Goal: Task Accomplishment & Management: Manage account settings

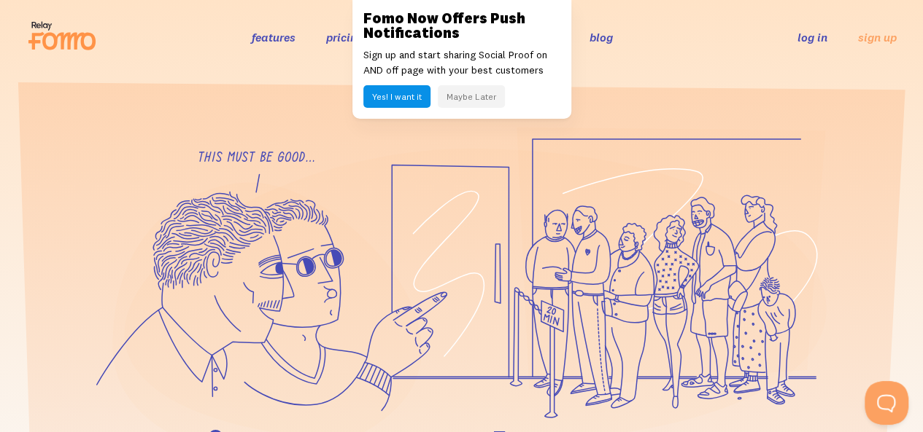
click at [812, 35] on link "log in" at bounding box center [812, 37] width 30 height 15
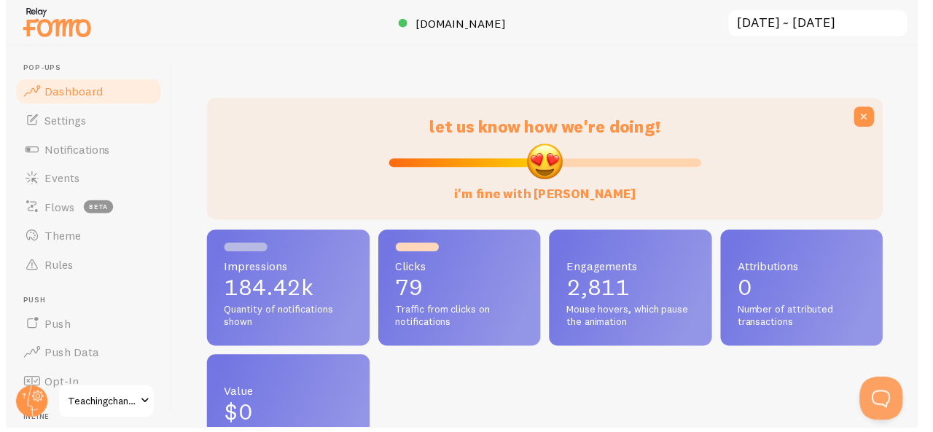
scroll to position [728870, 728570]
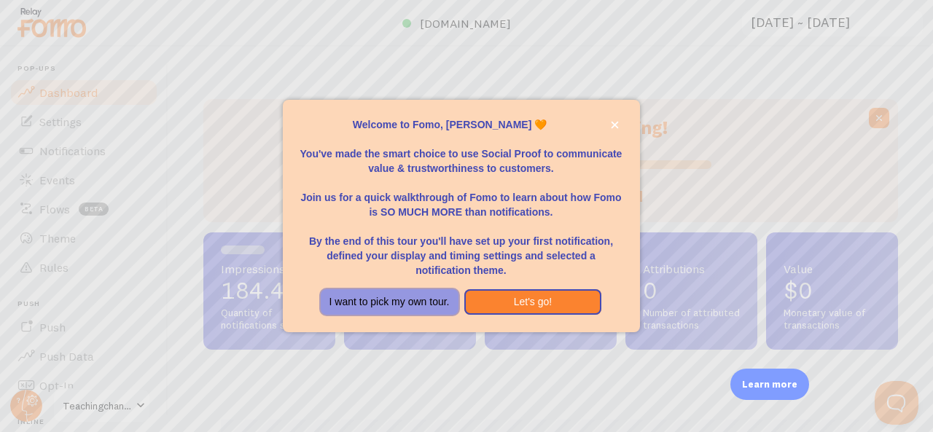
click at [357, 305] on button "I want to pick my own tour." at bounding box center [390, 303] width 138 height 26
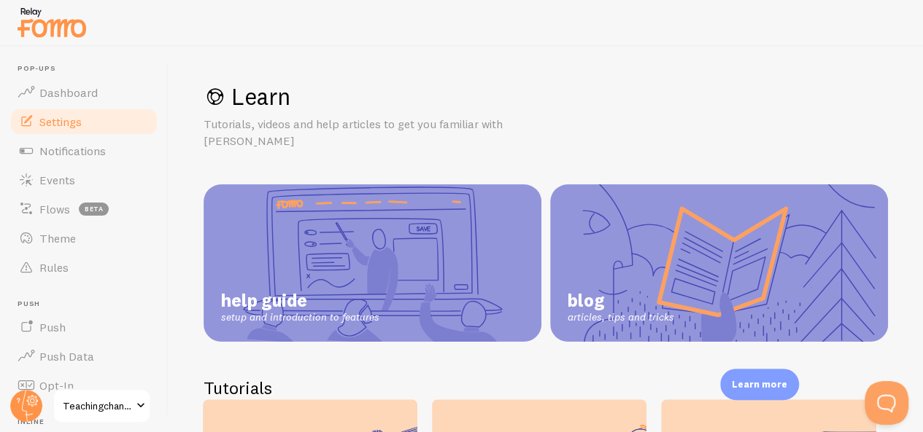
click at [58, 128] on span "Settings" at bounding box center [60, 121] width 42 height 15
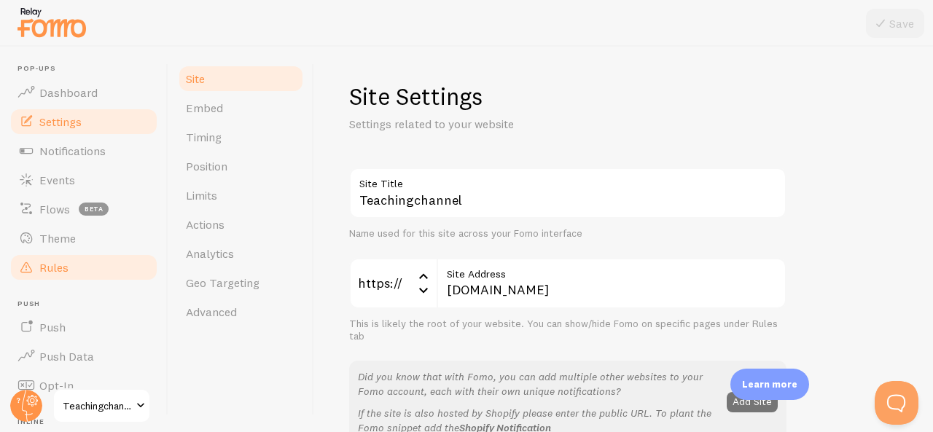
click at [48, 269] on span "Rules" at bounding box center [53, 267] width 29 height 15
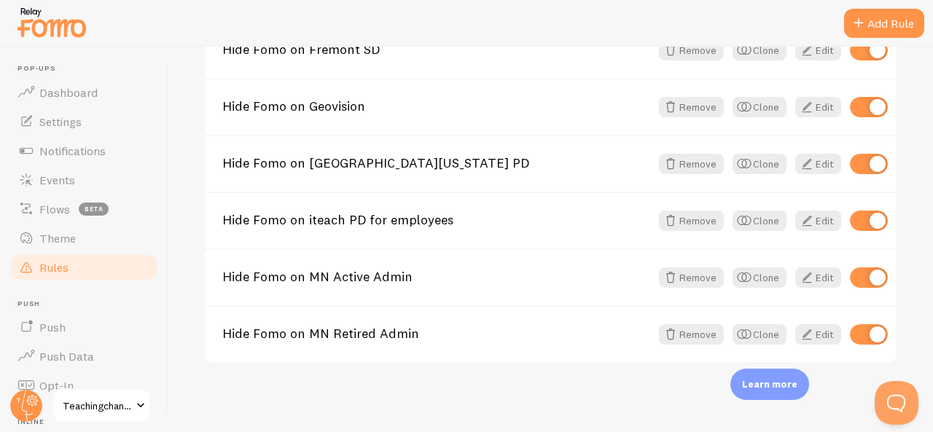
scroll to position [1169, 0]
click at [739, 336] on span "button" at bounding box center [745, 334] width 18 height 18
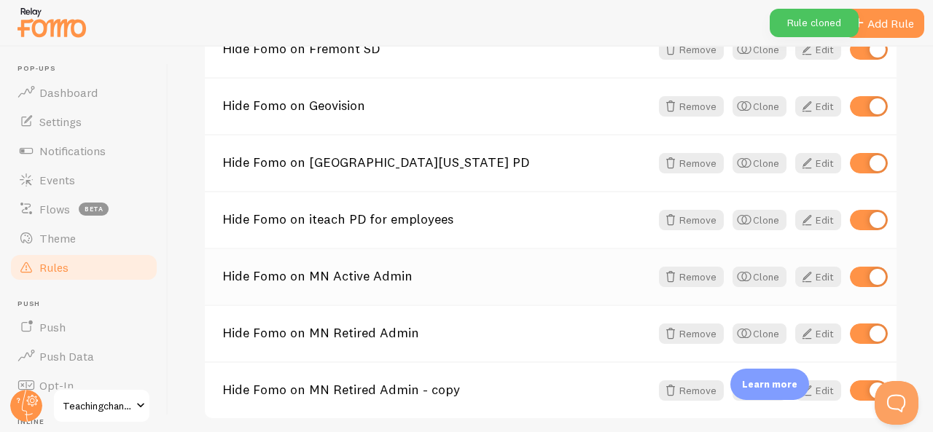
scroll to position [1226, 0]
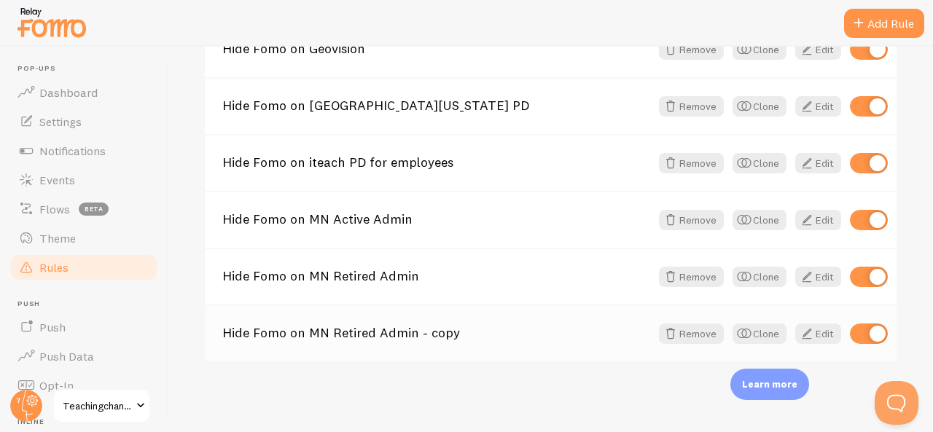
click at [545, 335] on link "Hide Fomo on MN Retired Admin - copy" at bounding box center [436, 333] width 428 height 13
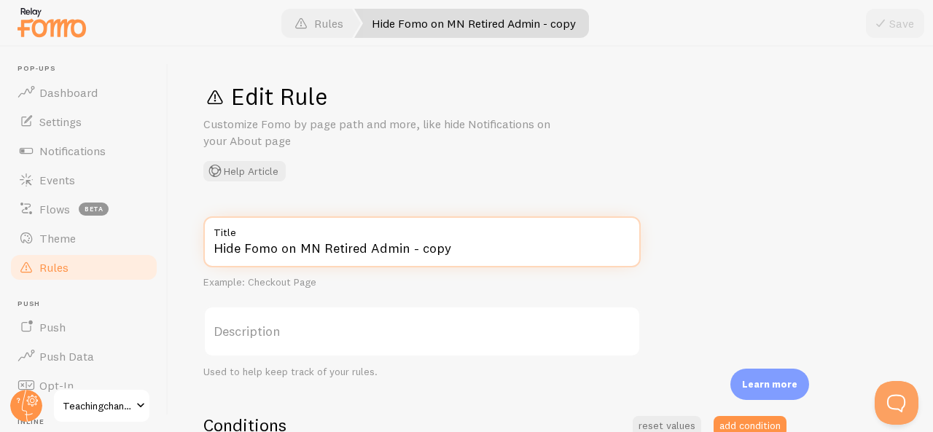
drag, startPoint x: 297, startPoint y: 247, endPoint x: 515, endPoint y: 265, distance: 218.8
click at [510, 266] on input "Hide Fomo on MN Retired Admin - copy" at bounding box center [422, 242] width 438 height 51
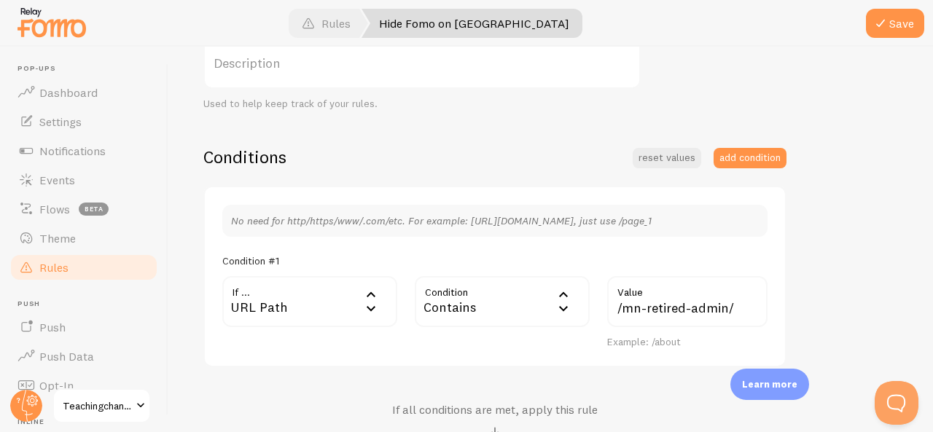
scroll to position [292, 0]
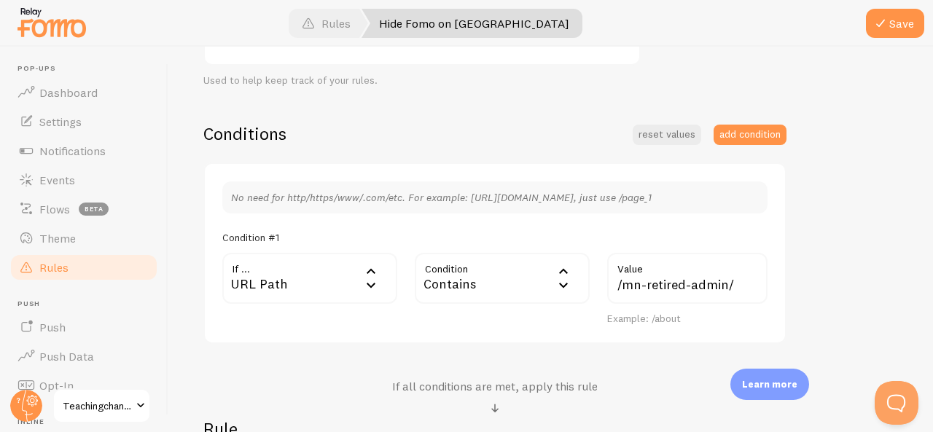
type input "Hide Fomo on Oswego City School District"
drag, startPoint x: 618, startPoint y: 282, endPoint x: 812, endPoint y: 283, distance: 194.0
click at [812, 283] on div "Hide Fomo on Oswego City School District Title Example: Checkout Page Descripti…" at bounding box center [550, 236] width 695 height 622
paste input "oswego-city-school-district"
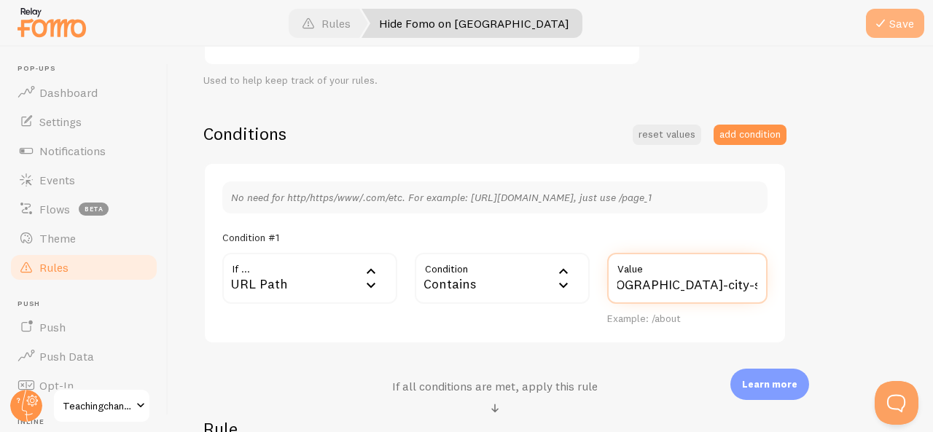
type input "/oswego-city-school-district/"
click at [893, 20] on button "Save" at bounding box center [895, 23] width 58 height 29
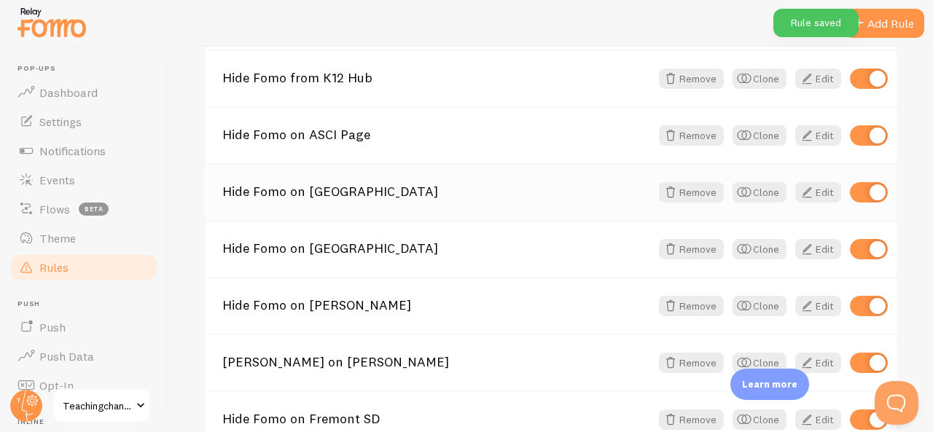
scroll to position [802, 0]
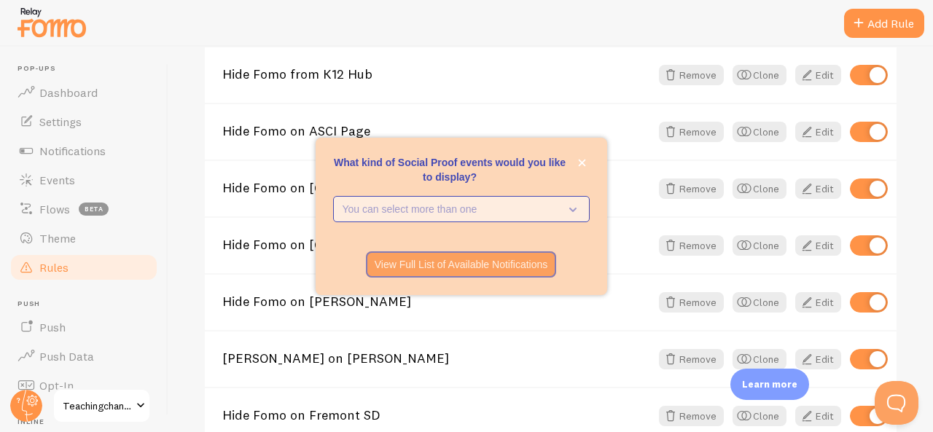
click at [518, 214] on p "You can select more than one" at bounding box center [451, 209] width 217 height 15
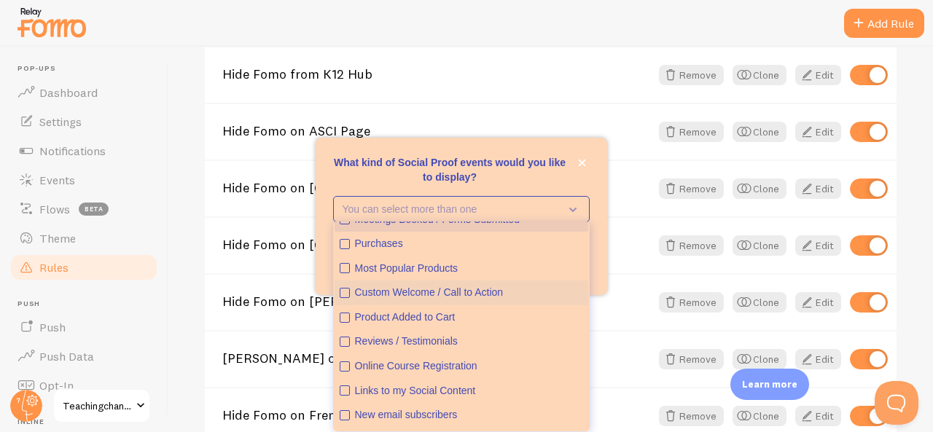
scroll to position [38, 0]
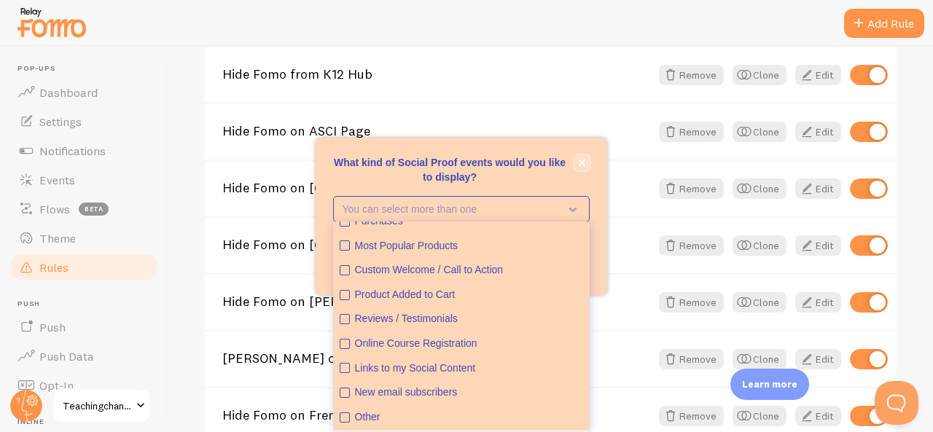
click at [585, 164] on icon "close," at bounding box center [582, 163] width 8 height 8
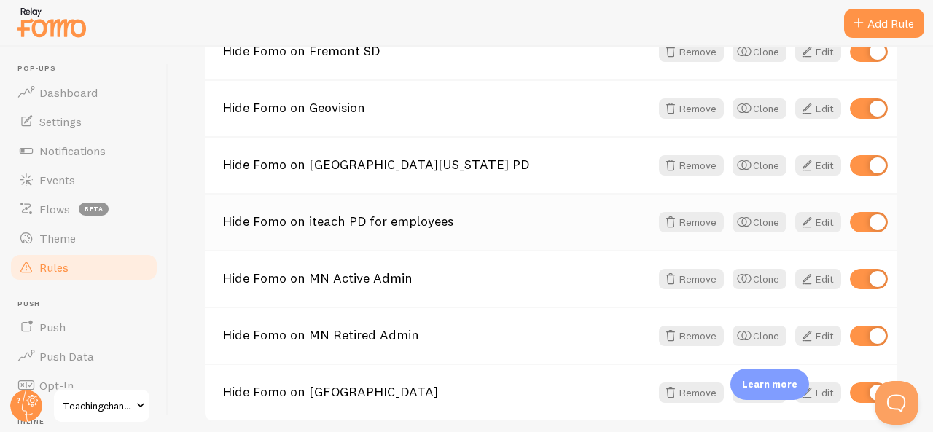
scroll to position [1226, 0]
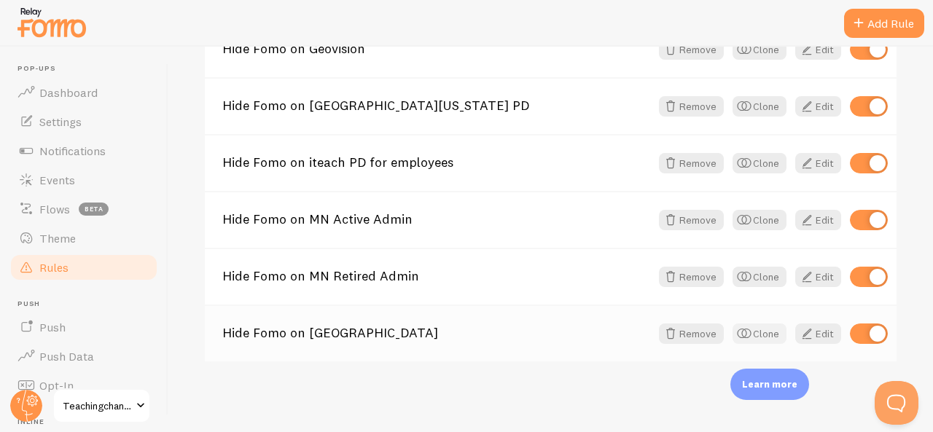
click at [754, 336] on button "Clone" at bounding box center [760, 334] width 54 height 20
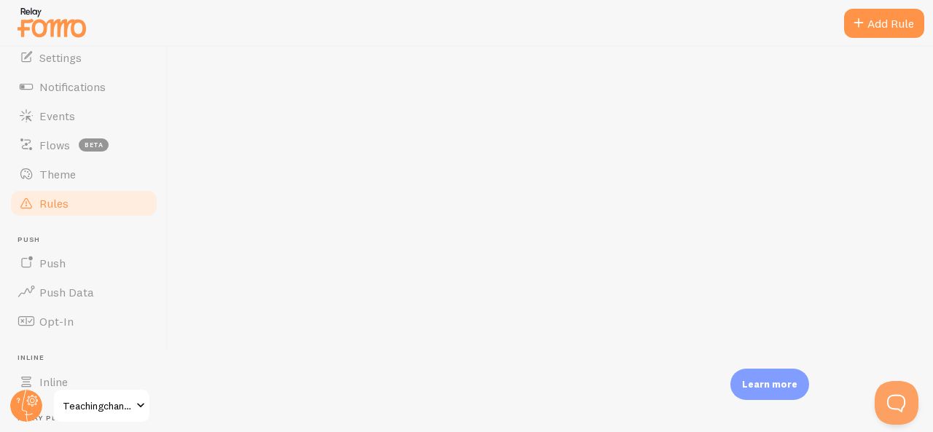
scroll to position [146, 0]
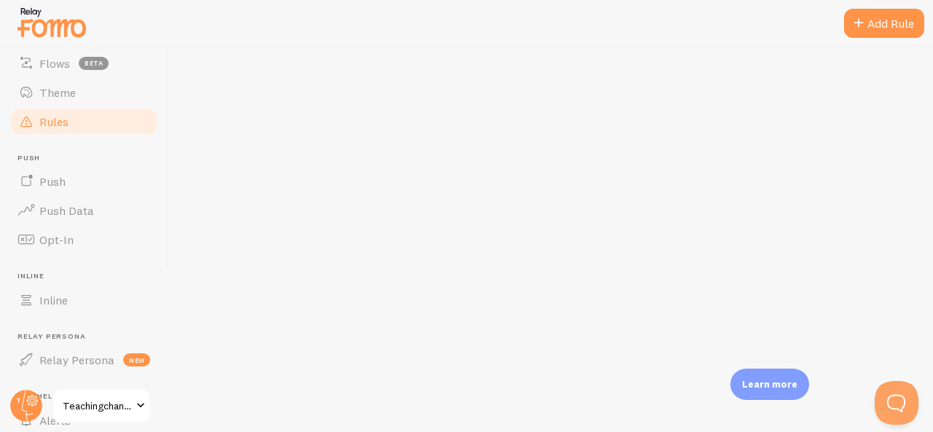
click at [66, 120] on span "Rules" at bounding box center [53, 121] width 29 height 15
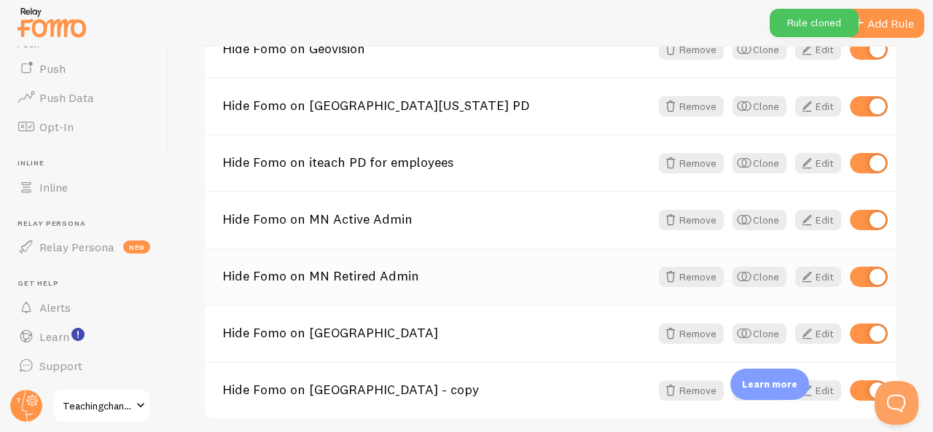
scroll to position [1283, 0]
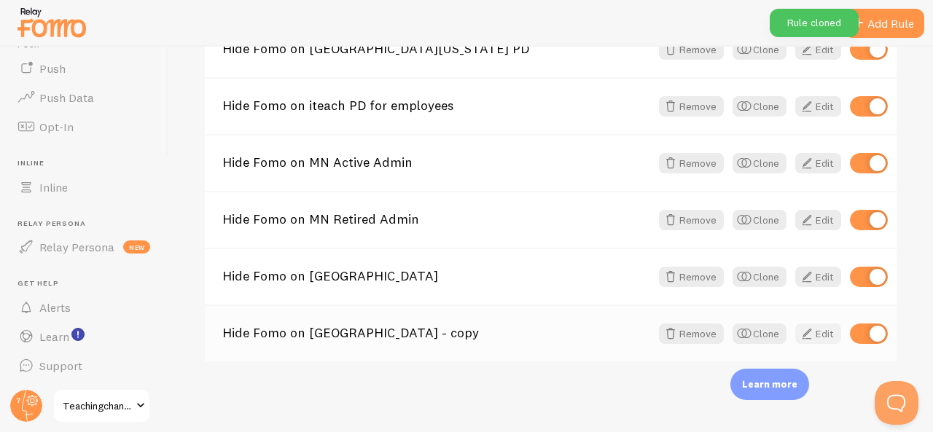
click at [824, 337] on link "Edit" at bounding box center [819, 334] width 46 height 20
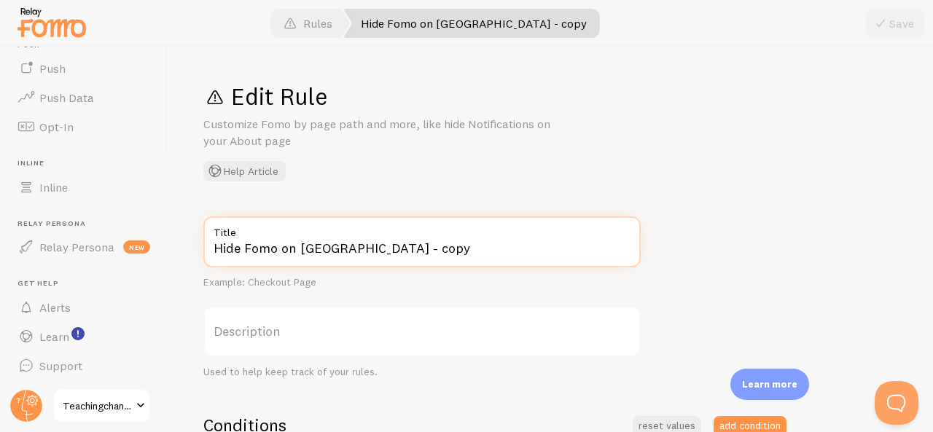
drag, startPoint x: 298, startPoint y: 245, endPoint x: 610, endPoint y: 244, distance: 311.4
click at [610, 244] on input "Hide Fomo on Oswego City School District - copy" at bounding box center [422, 242] width 438 height 51
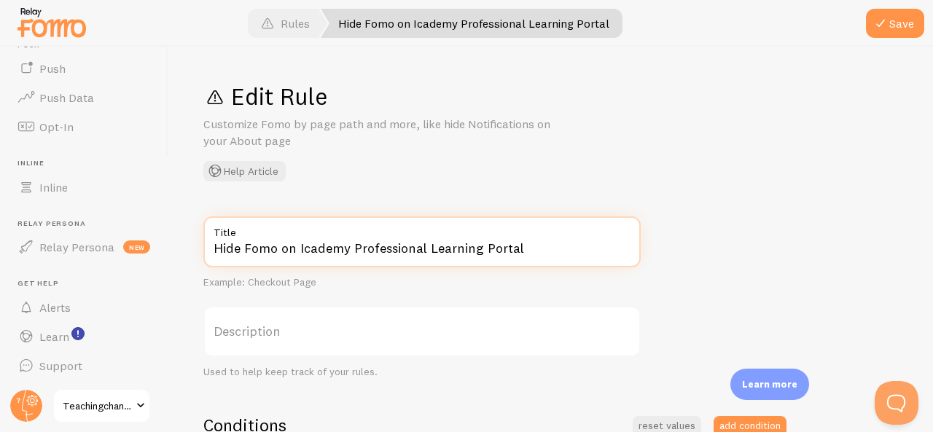
click at [306, 247] on input "Hide Fomo on Icademy Professional Learning Portal" at bounding box center [422, 242] width 438 height 51
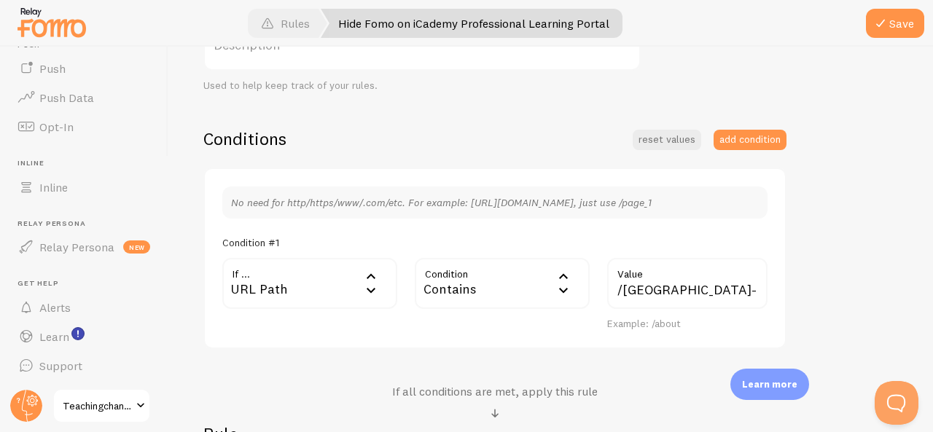
scroll to position [365, 0]
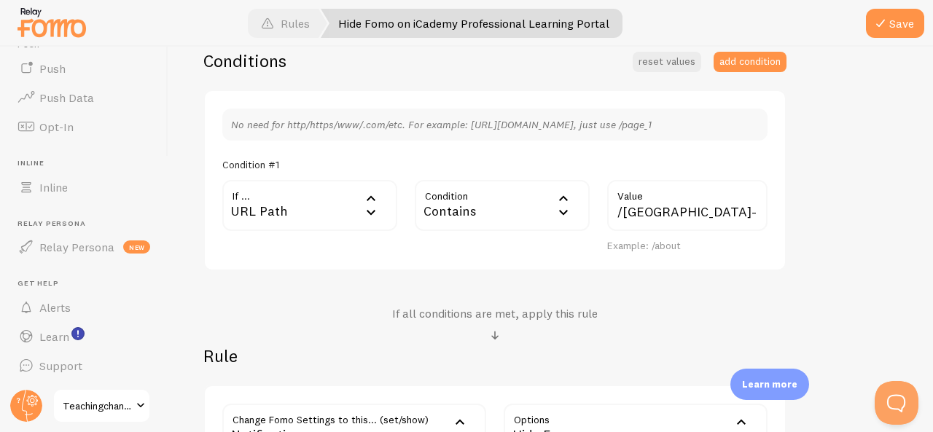
type input "Hide Fomo on iCademy Professional Learning Portal"
drag, startPoint x: 618, startPoint y: 214, endPoint x: 961, endPoint y: 220, distance: 342.8
click at [933, 220] on html "Pop-ups Dashboard Settings Notifications Events Flows beta Theme Rules Push Pus…" at bounding box center [466, 216] width 933 height 432
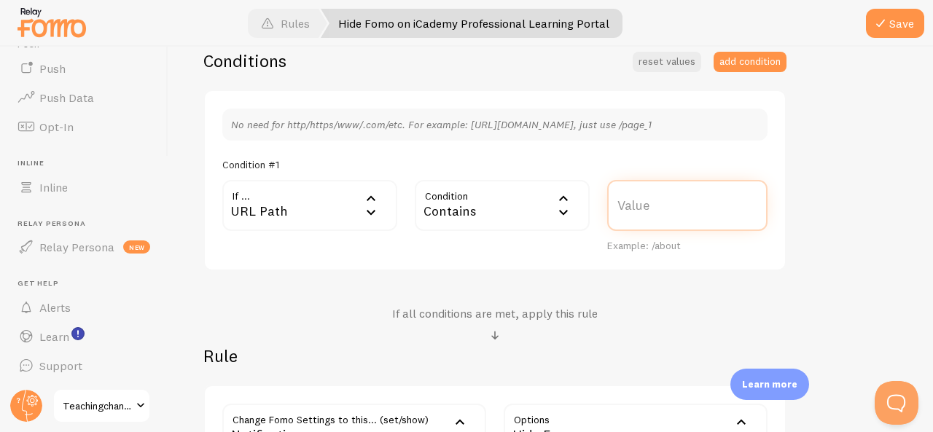
scroll to position [0, 0]
paste input "/icademy-professional-learning-portal/"
type input "/icademy-professional-learning-portal/"
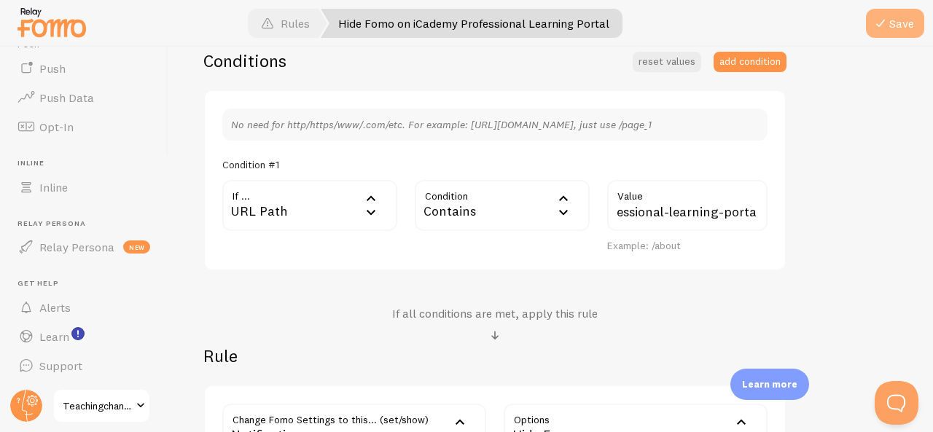
click at [912, 18] on button "Save" at bounding box center [895, 23] width 58 height 29
